Goal: Task Accomplishment & Management: Manage account settings

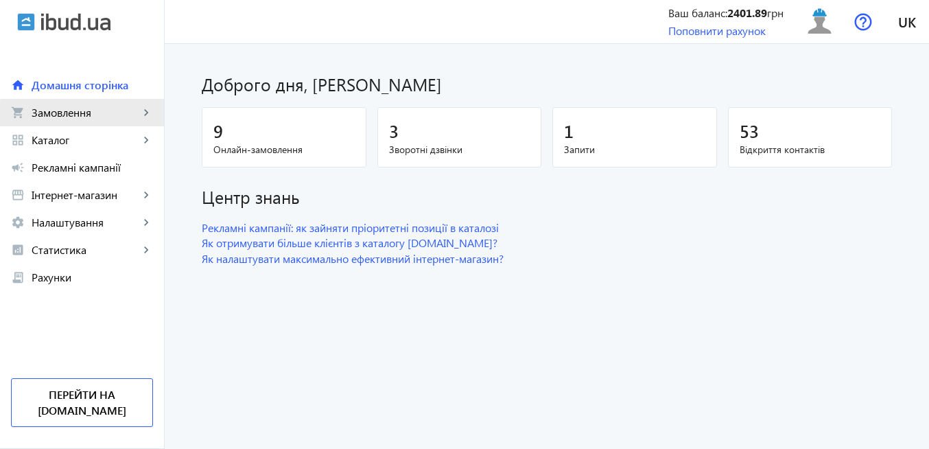
click at [119, 119] on span "Замовлення" at bounding box center [86, 113] width 108 height 14
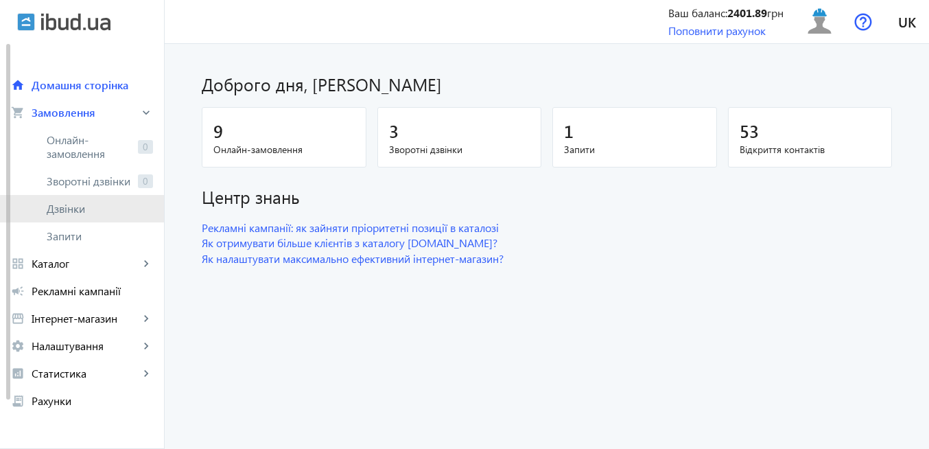
click at [105, 213] on span "Дзвінки" at bounding box center [100, 209] width 106 height 14
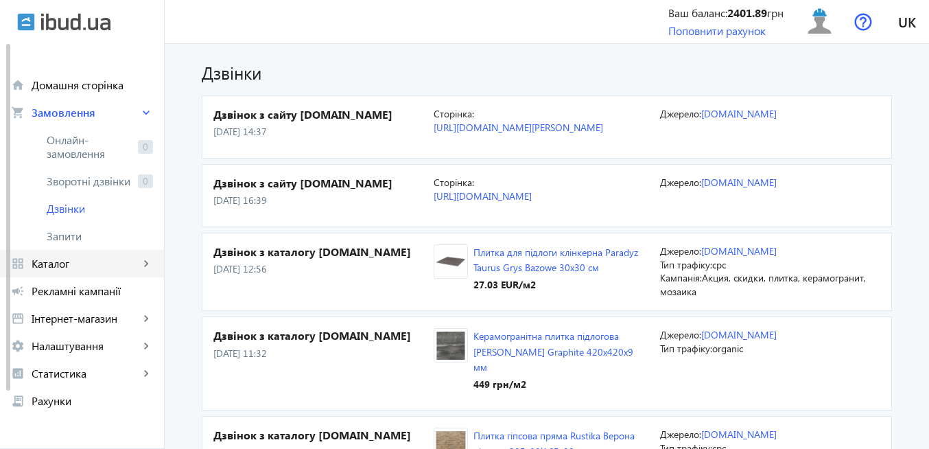
click at [73, 264] on span "Каталог" at bounding box center [86, 264] width 108 height 14
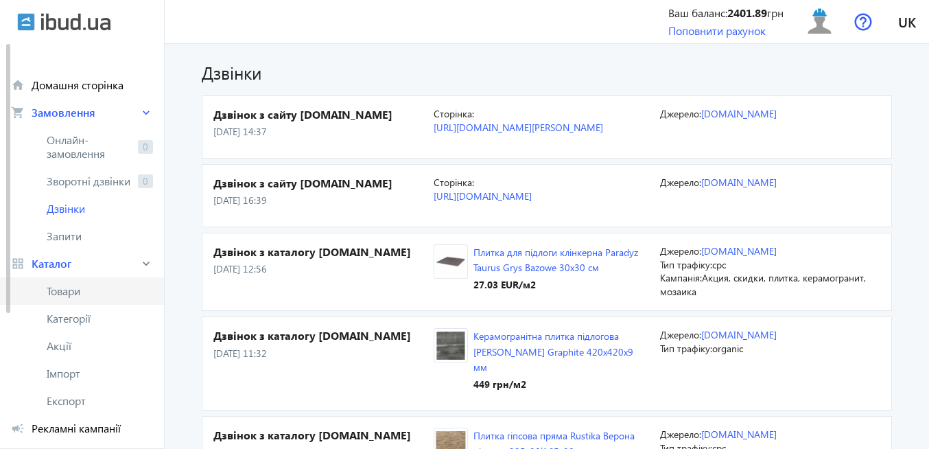
click at [77, 294] on span "Товари" at bounding box center [100, 291] width 106 height 14
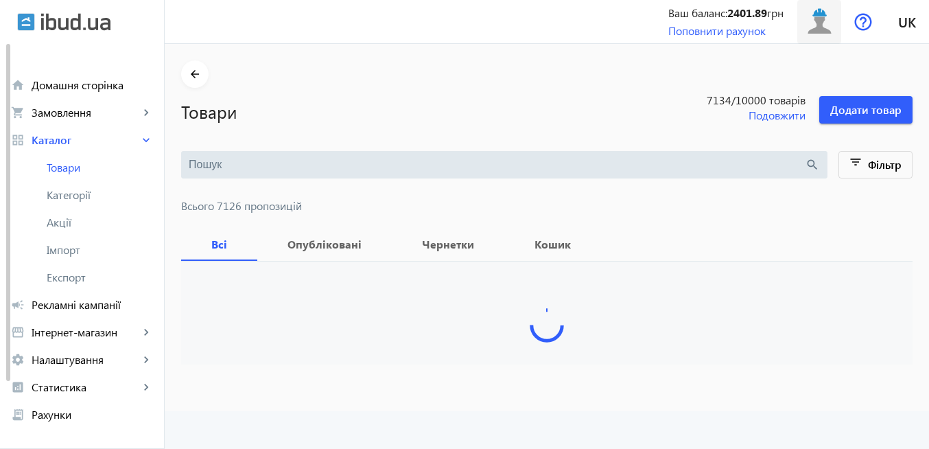
click at [818, 29] on img at bounding box center [819, 21] width 31 height 31
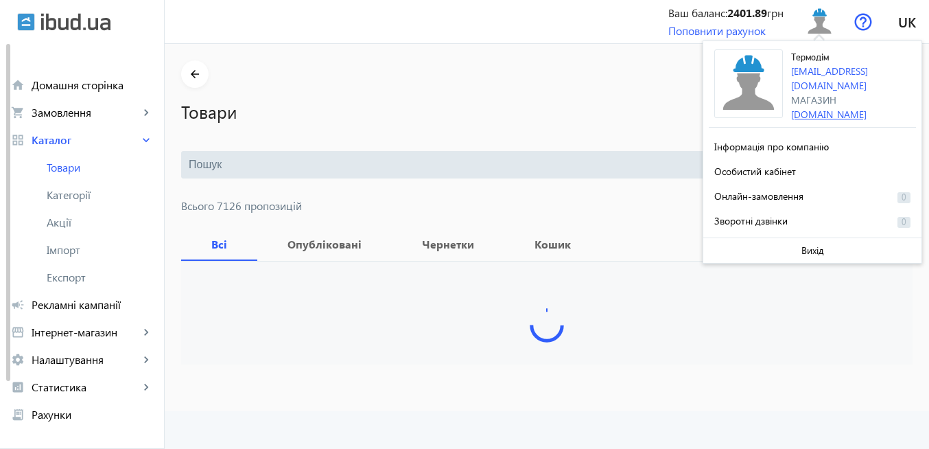
click at [813, 108] on link "[DOMAIN_NAME]" at bounding box center [828, 114] width 75 height 13
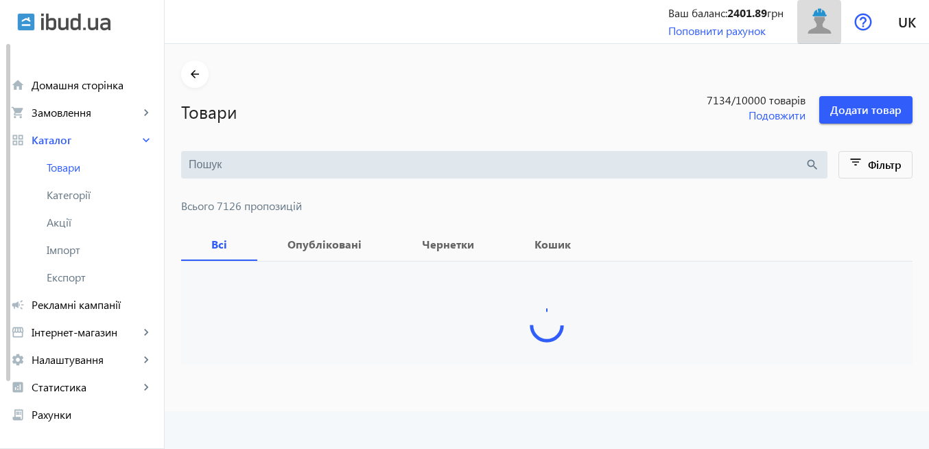
click at [819, 29] on img at bounding box center [819, 21] width 31 height 31
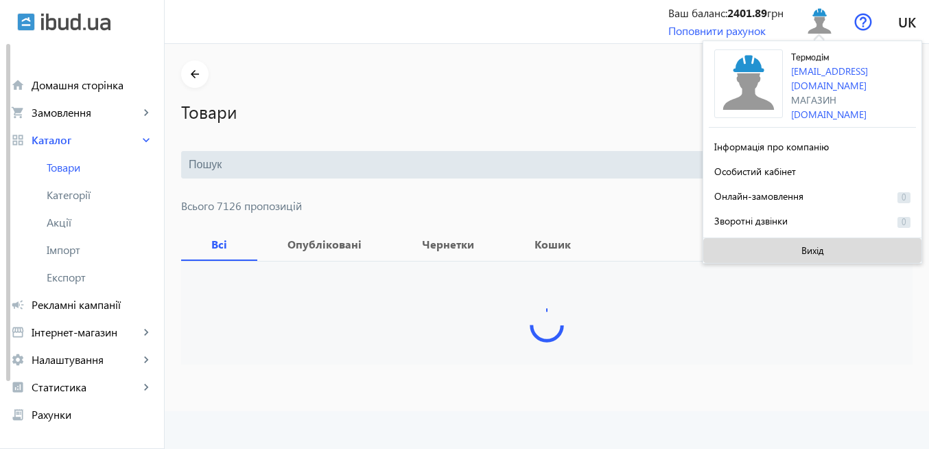
click at [814, 247] on span "Вихід" at bounding box center [812, 250] width 23 height 11
